Goal: Task Accomplishment & Management: Manage account settings

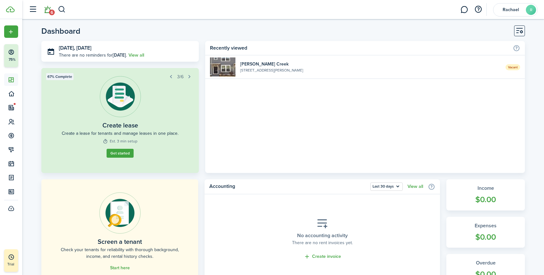
click at [51, 10] on span "6" at bounding box center [52, 13] width 6 height 6
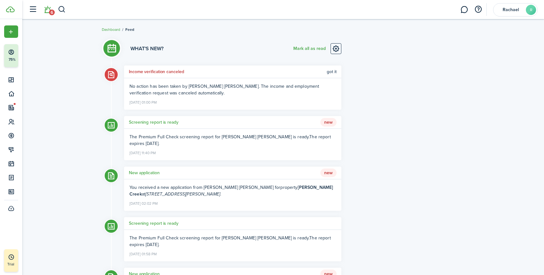
click at [331, 73] on span "Got it" at bounding box center [332, 71] width 10 height 5
click at [335, 50] on link at bounding box center [335, 48] width 11 height 11
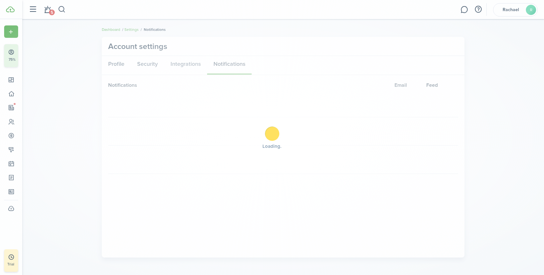
click at [314, 50] on div "Loading" at bounding box center [272, 137] width 544 height 275
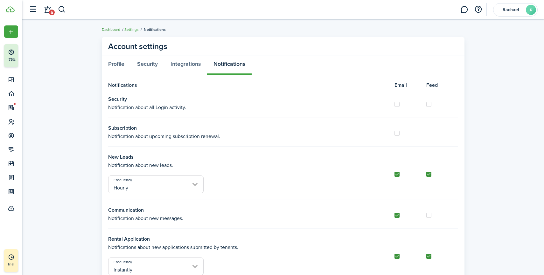
click at [113, 28] on link "Dashboard" at bounding box center [111, 30] width 18 height 6
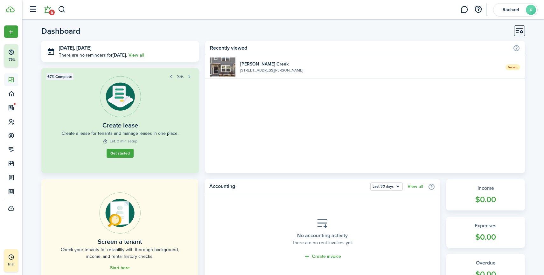
click at [48, 12] on link "5" at bounding box center [47, 10] width 12 height 16
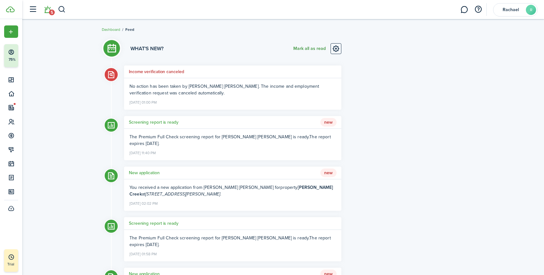
click at [302, 49] on button "Mark all as read" at bounding box center [309, 48] width 32 height 11
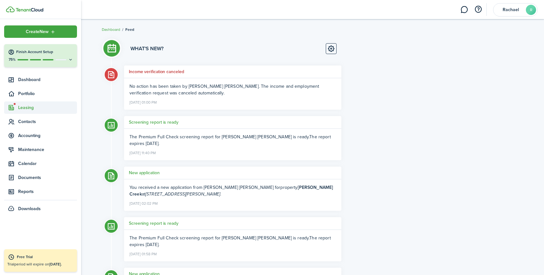
click at [15, 106] on sidebar-link-icon at bounding box center [11, 107] width 14 height 7
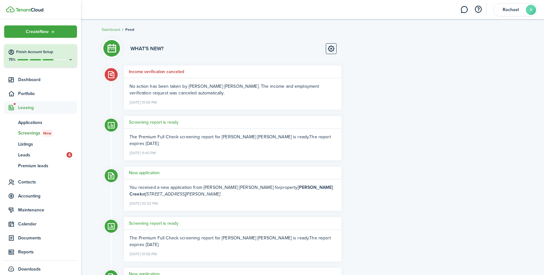
click at [48, 133] on span "New" at bounding box center [47, 133] width 8 height 6
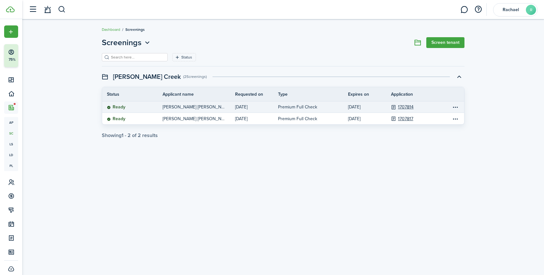
click at [167, 110] on p "[PERSON_NAME] [PERSON_NAME]" at bounding box center [194, 107] width 63 height 7
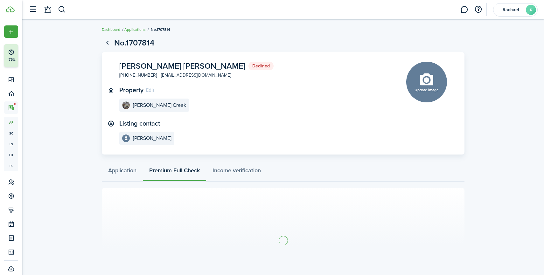
scroll to position [32, 0]
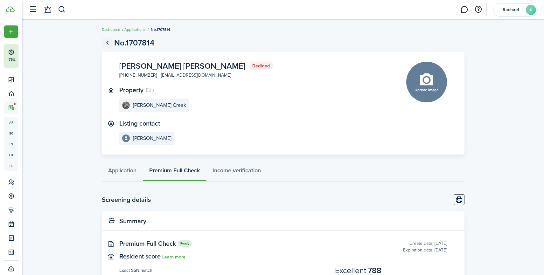
click at [108, 44] on link "Go back" at bounding box center [107, 43] width 11 height 11
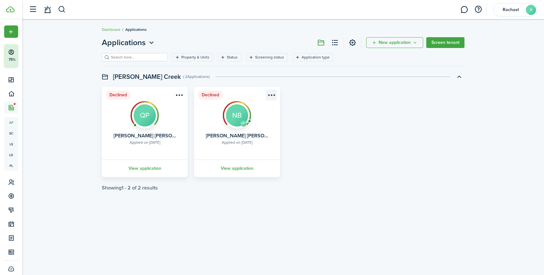
click at [268, 94] on menu-btn-icon "Open menu" at bounding box center [271, 95] width 11 height 11
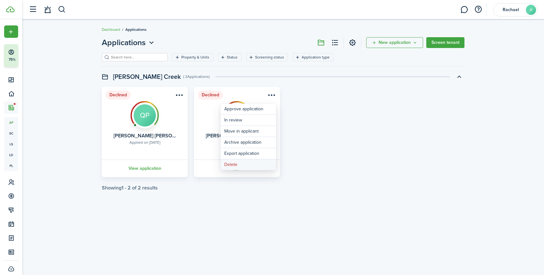
click at [253, 168] on button "Delete" at bounding box center [248, 164] width 56 height 11
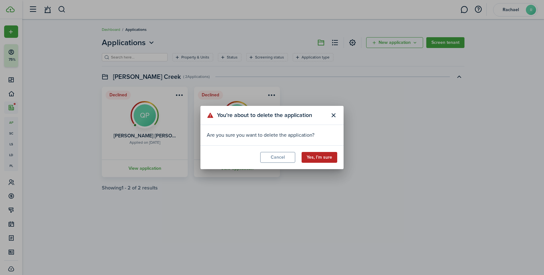
click at [319, 159] on button "Yes, I’m sure" at bounding box center [320, 157] width 36 height 11
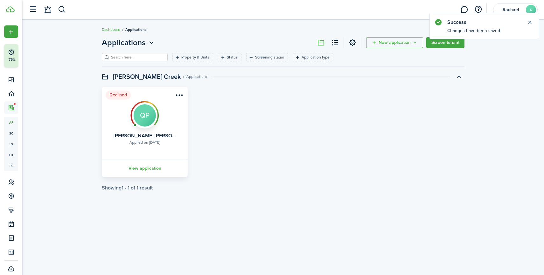
click at [181, 93] on menu-btn-icon "Open menu" at bounding box center [179, 95] width 11 height 11
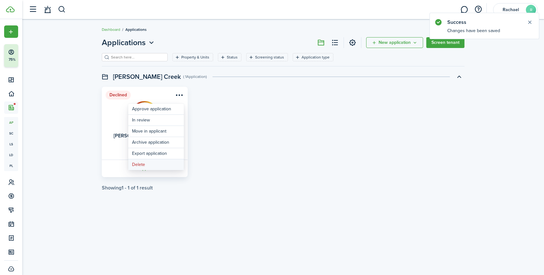
click at [170, 166] on button "Delete" at bounding box center [156, 164] width 56 height 11
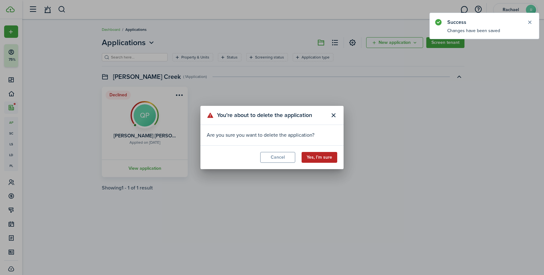
click at [325, 155] on button "Yes, I’m sure" at bounding box center [320, 157] width 36 height 11
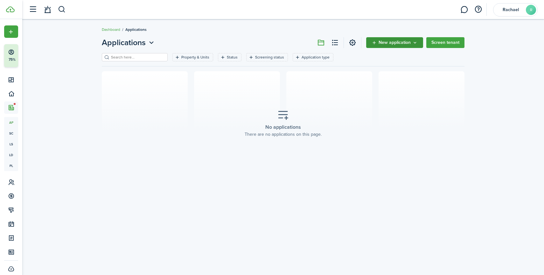
click at [417, 43] on icon "New application" at bounding box center [414, 42] width 5 height 5
click at [542, 44] on div "Applications New application Screen tenant Property & Units Status Screening st…" at bounding box center [283, 107] width 522 height 146
click at [435, 41] on link "Screen tenant" at bounding box center [445, 42] width 38 height 11
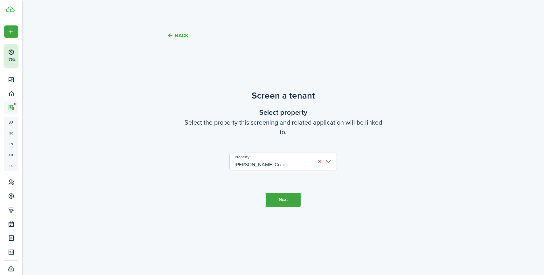
click at [291, 199] on button "Next" at bounding box center [283, 200] width 35 height 14
click at [181, 36] on button "Back" at bounding box center [177, 35] width 21 height 7
